Goal: Task Accomplishment & Management: Manage account settings

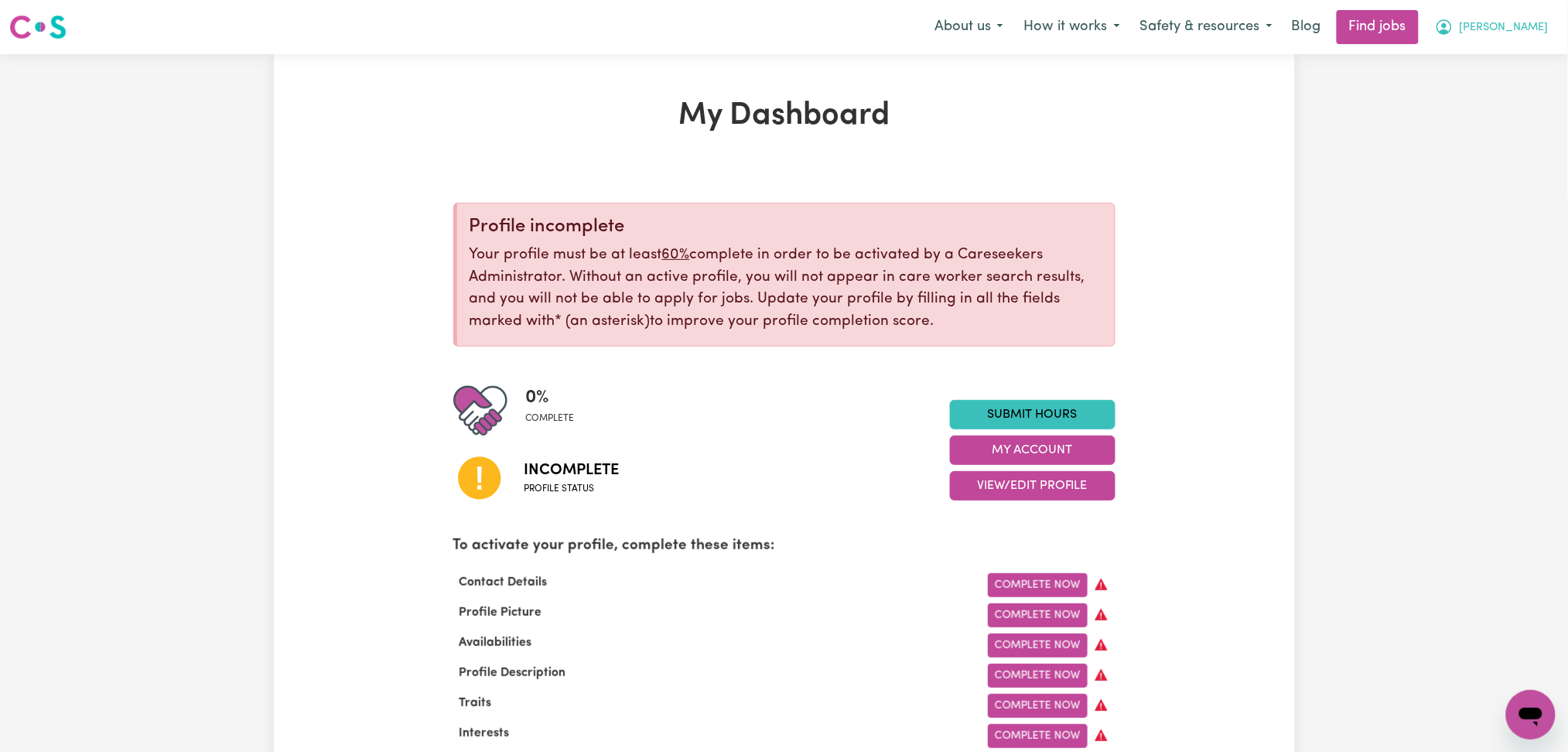
click at [1523, 28] on span "[PERSON_NAME]" at bounding box center [1503, 28] width 89 height 17
click at [1493, 121] on link "Logout" at bounding box center [1496, 118] width 122 height 30
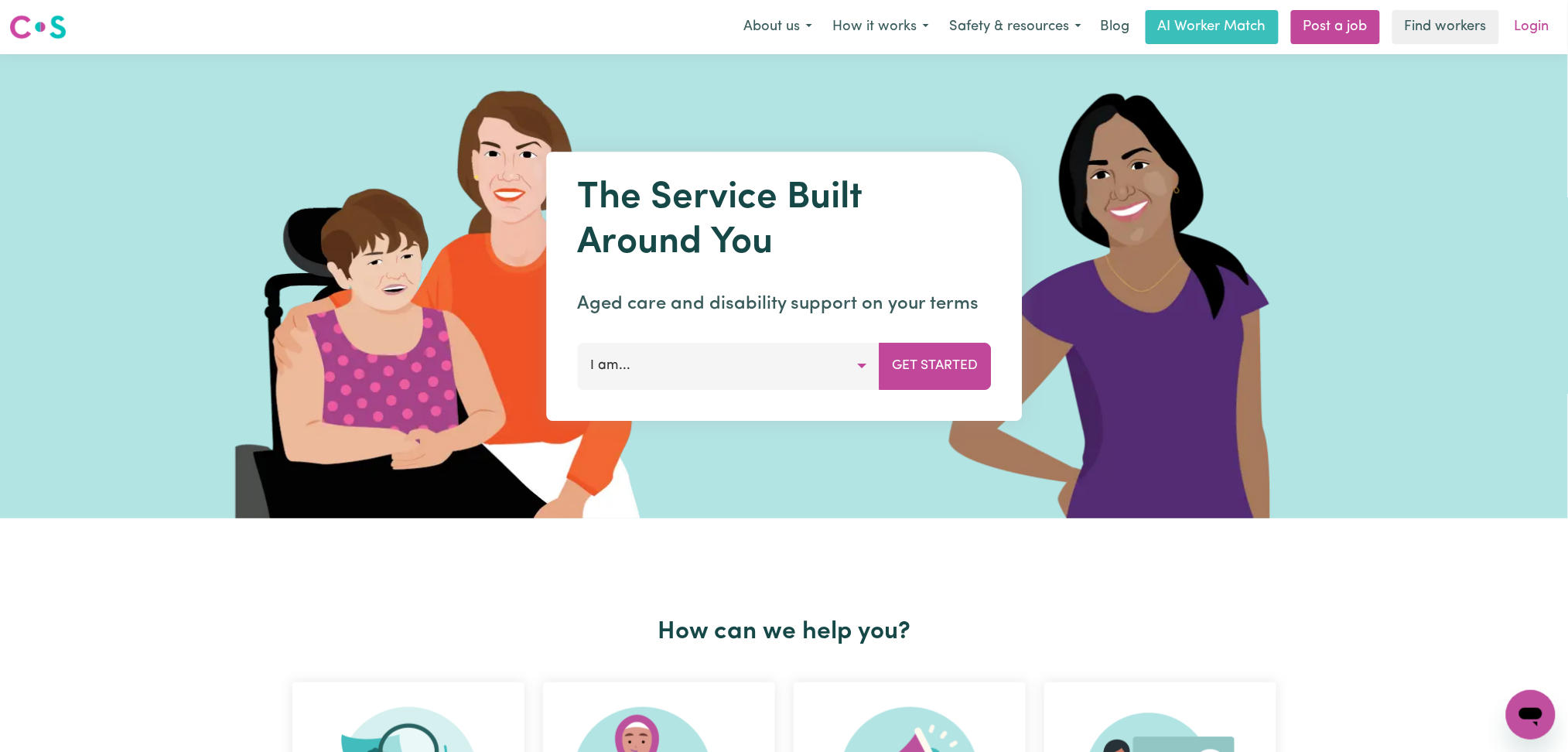
click at [1522, 30] on link "Login" at bounding box center [1531, 27] width 53 height 34
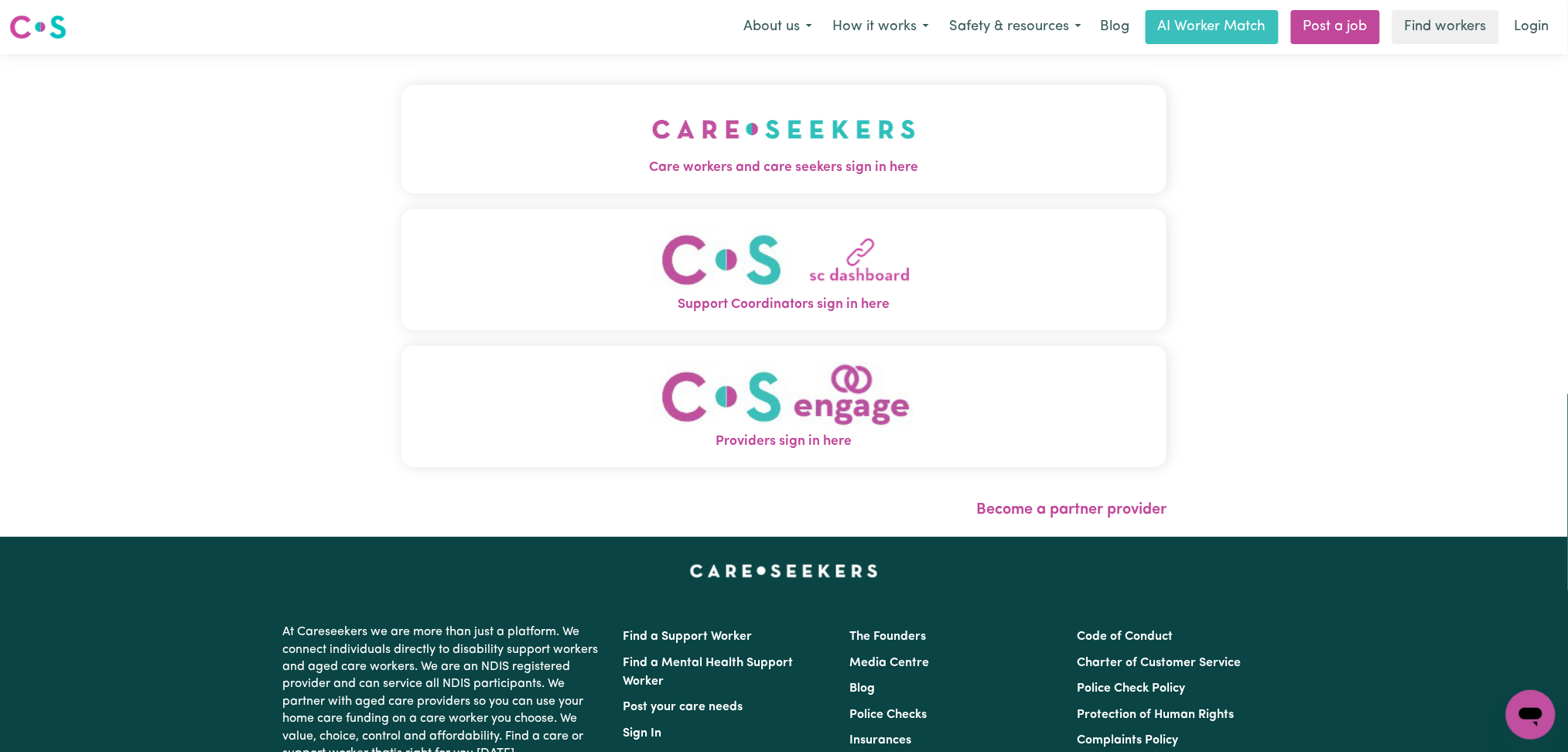
click at [471, 178] on button "Care workers and care seekers sign in here" at bounding box center [784, 139] width 766 height 109
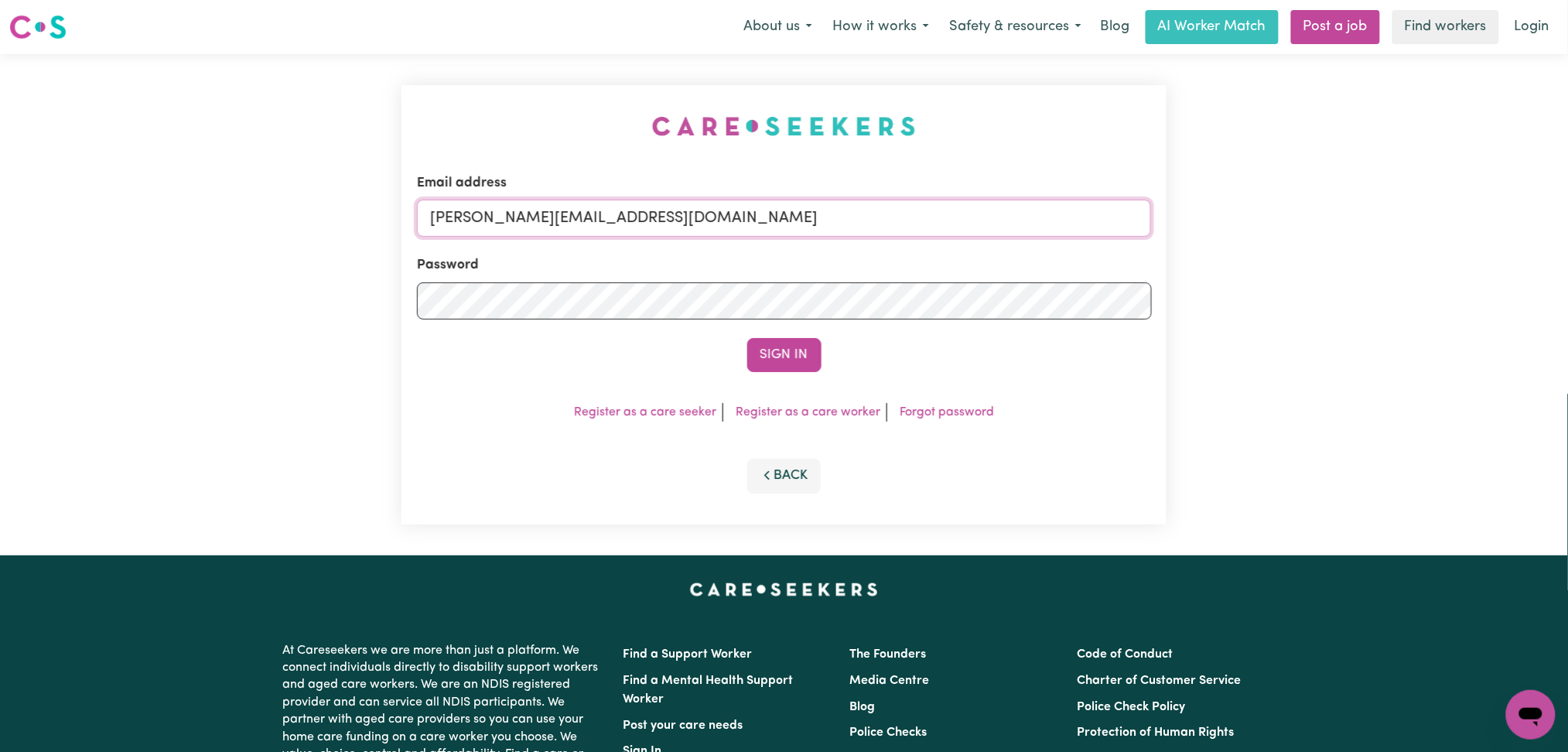
click at [620, 208] on input "[PERSON_NAME][EMAIL_ADDRESS][DOMAIN_NAME]" at bounding box center [784, 217] width 735 height 37
drag, startPoint x: 512, startPoint y: 213, endPoint x: 837, endPoint y: 216, distance: 325.0
click at [842, 213] on input "Superuser~[EMAIL_ADDRESS][DOMAIN_NAME]" at bounding box center [784, 217] width 735 height 37
type input "Superuser~[EMAIL_ADDRESS][DOMAIN_NAME]"
click at [782, 339] on button "Sign In" at bounding box center [784, 355] width 75 height 34
